Goal: Find specific fact: Find contact information

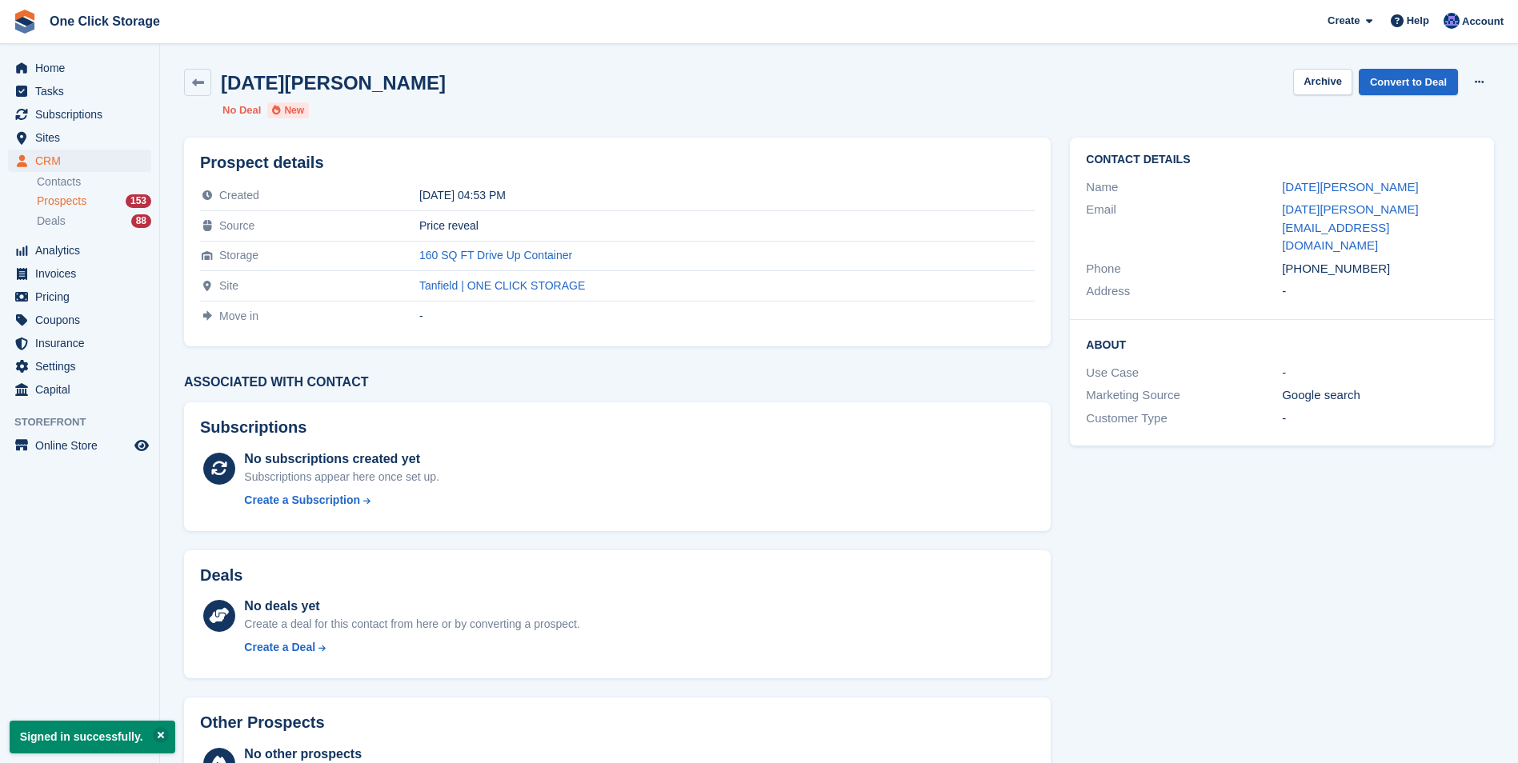
drag, startPoint x: 1371, startPoint y: 237, endPoint x: 1278, endPoint y: 237, distance: 93.6
click at [1278, 258] on div "Phone [PHONE_NUMBER]" at bounding box center [1282, 269] width 392 height 23
drag, startPoint x: 1278, startPoint y: 237, endPoint x: 1309, endPoint y: 266, distance: 43.0
click at [1306, 280] on div "Address -" at bounding box center [1282, 291] width 392 height 23
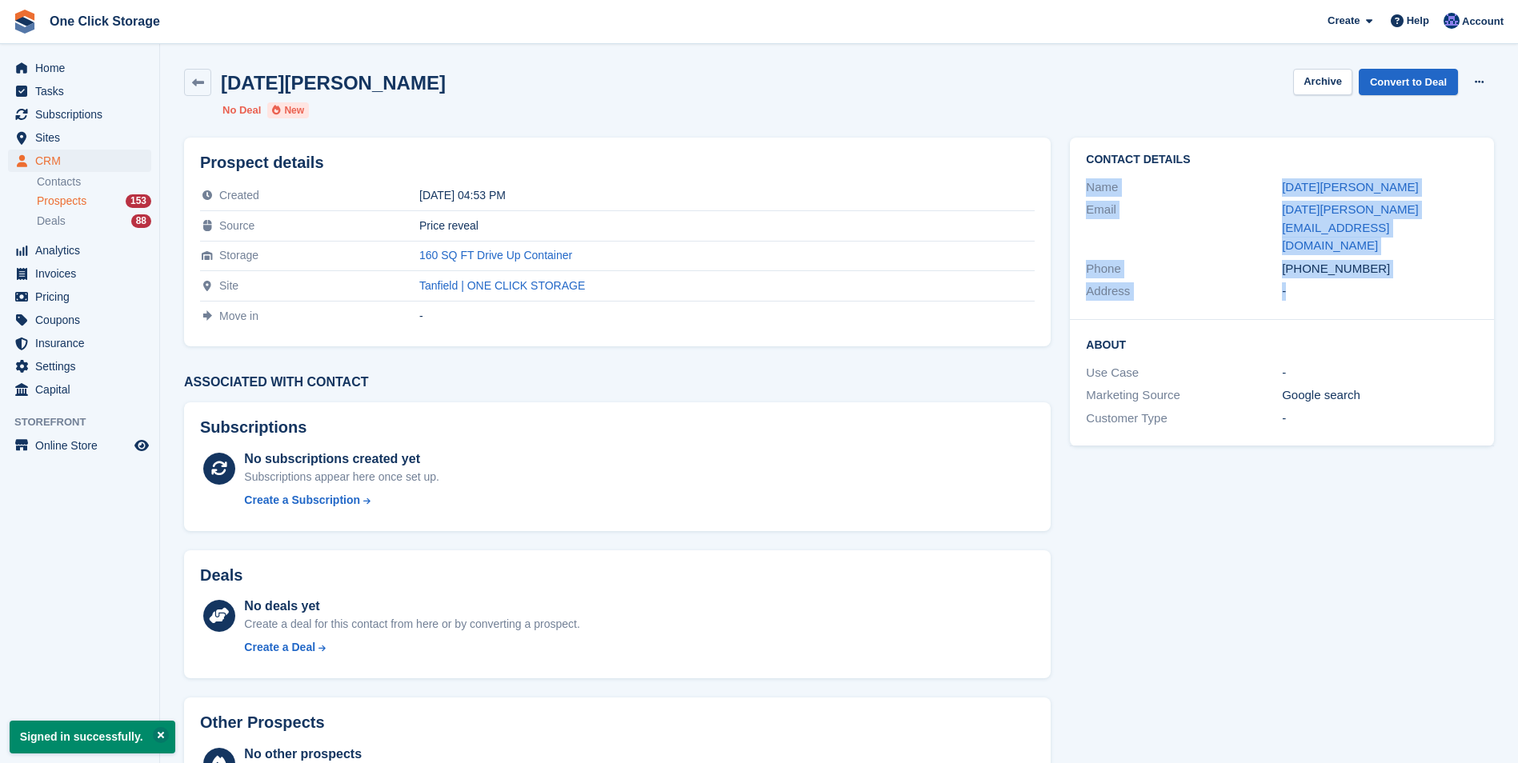
drag, startPoint x: 1386, startPoint y: 266, endPoint x: 1088, endPoint y: 191, distance: 307.0
click at [1088, 191] on div "Contact Details Name [DATE][PERSON_NAME] Email [DATE][EMAIL_ADDRESS][DOMAIN_NAM…" at bounding box center [1282, 229] width 424 height 182
click at [1302, 269] on div "Contact Details Name [DATE][PERSON_NAME] Email [DATE][EMAIL_ADDRESS][DOMAIN_NAM…" at bounding box center [1282, 229] width 424 height 182
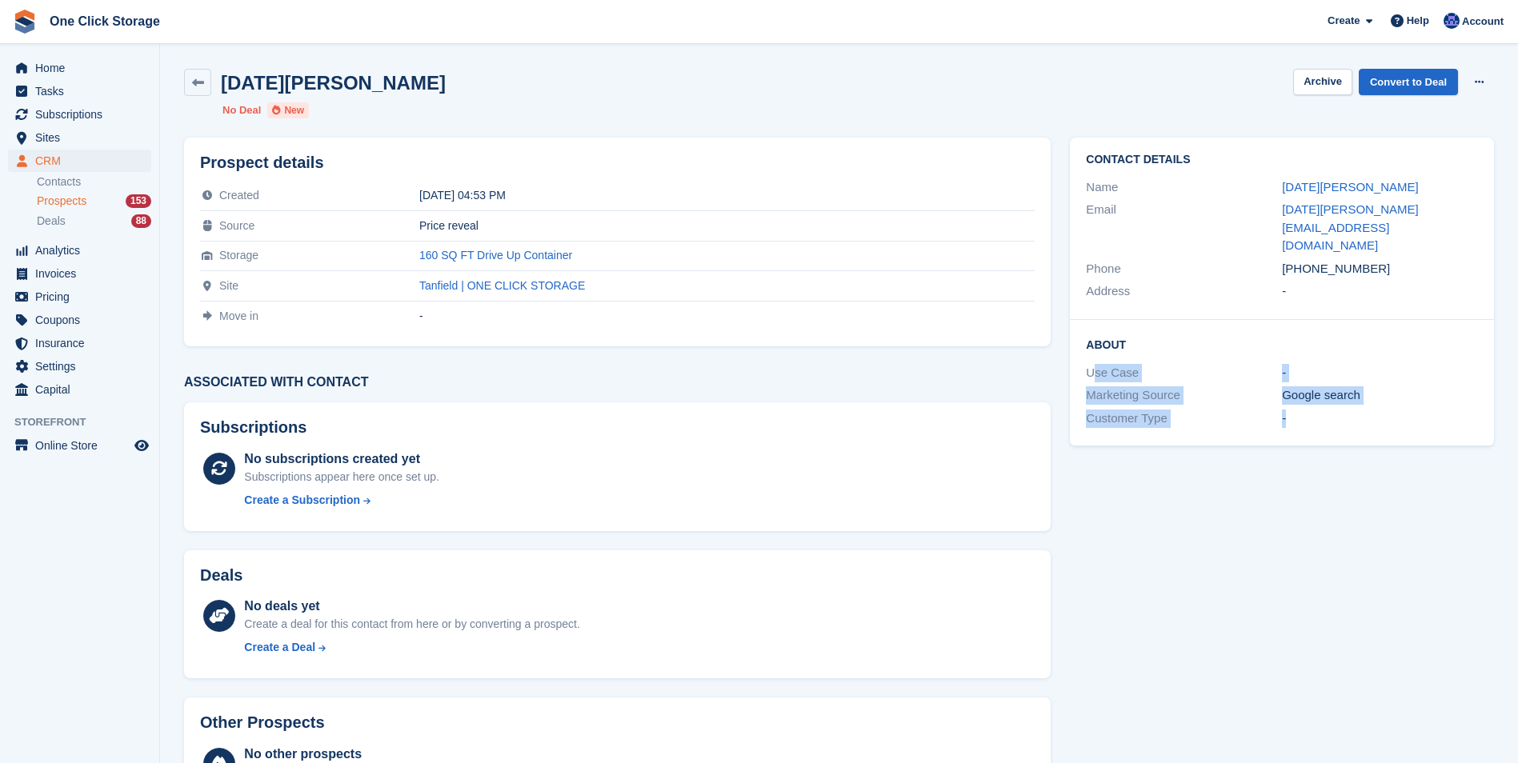
drag, startPoint x: 1349, startPoint y: 372, endPoint x: 1095, endPoint y: 332, distance: 257.6
click at [1095, 332] on div "About Use Case - Marketing Source Google search Customer Type -" at bounding box center [1282, 383] width 424 height 126
drag, startPoint x: 1095, startPoint y: 332, endPoint x: 1227, endPoint y: 344, distance: 132.6
click at [1227, 364] on div "Use Case" at bounding box center [1184, 373] width 196 height 18
